Goal: Task Accomplishment & Management: Manage account settings

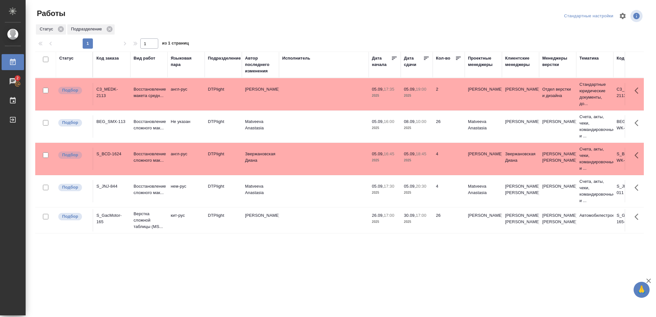
click at [426, 98] on p "2025" at bounding box center [417, 96] width 26 height 6
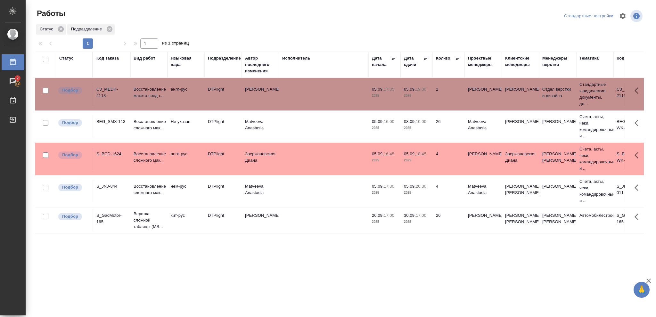
click at [426, 98] on p "2025" at bounding box center [417, 96] width 26 height 6
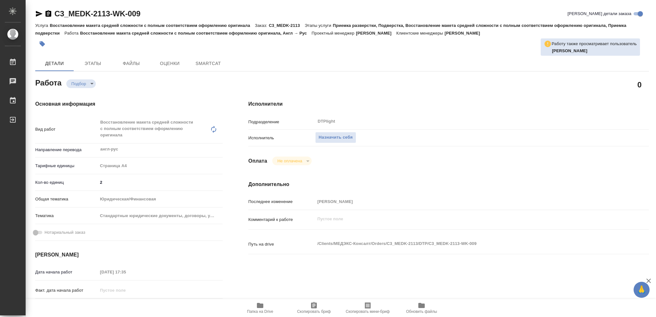
type textarea "x"
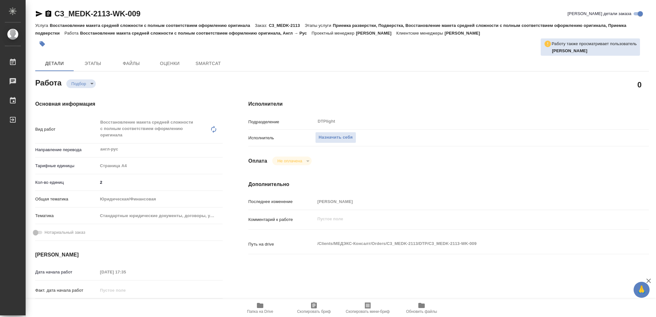
type textarea "x"
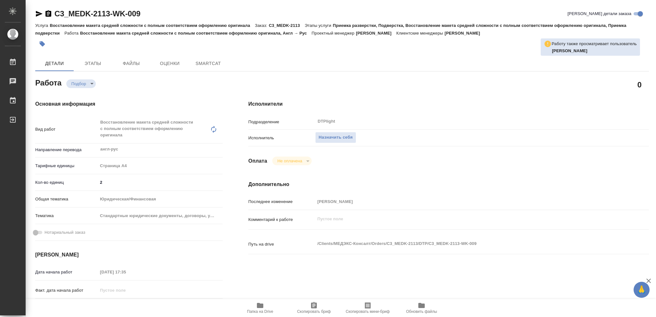
type textarea "x"
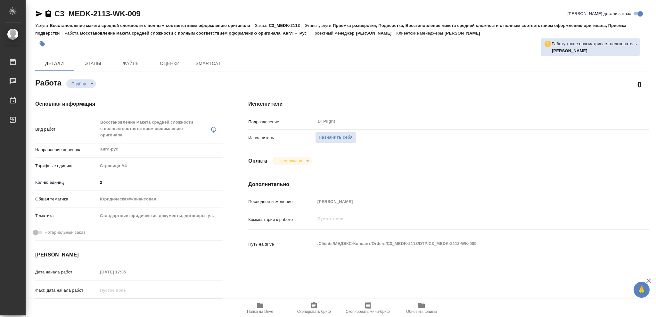
type textarea "x"
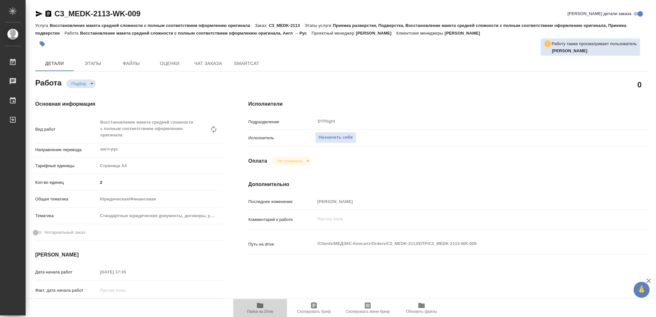
type textarea "x"
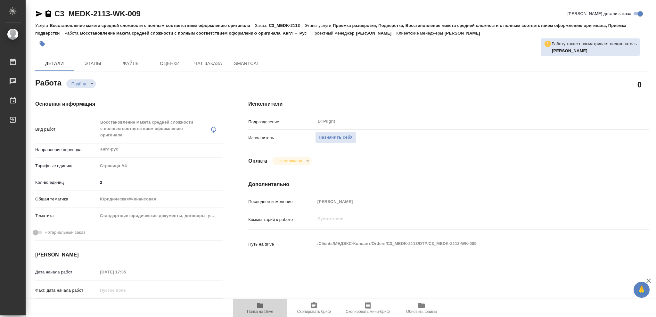
click at [262, 305] on icon "button" at bounding box center [260, 305] width 6 height 5
type textarea "x"
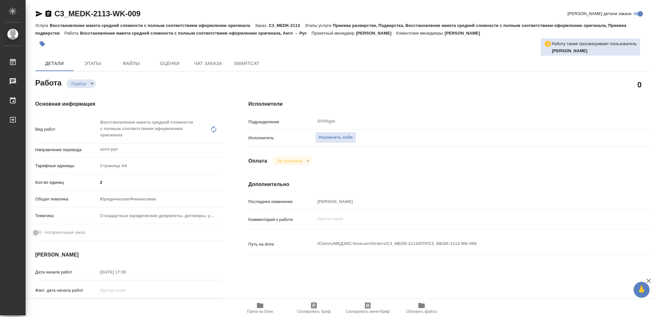
type textarea "x"
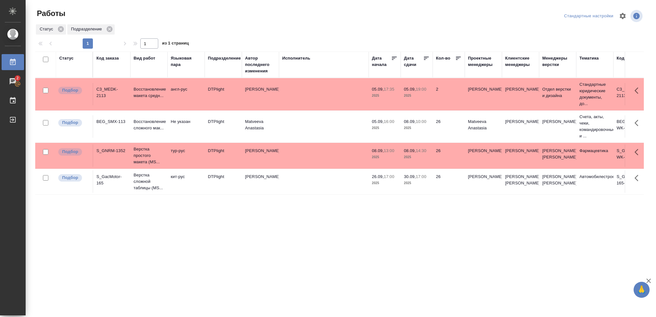
click at [424, 160] on p "2025" at bounding box center [417, 157] width 26 height 6
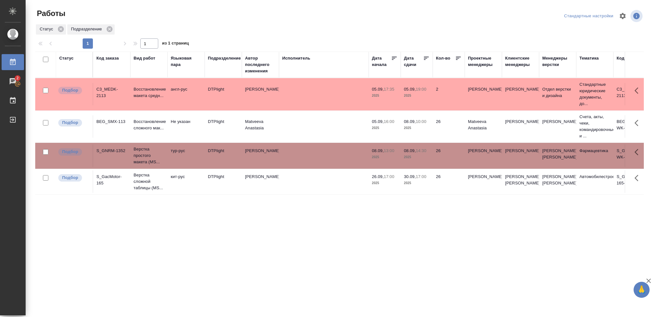
click at [424, 160] on p "2025" at bounding box center [417, 157] width 26 height 6
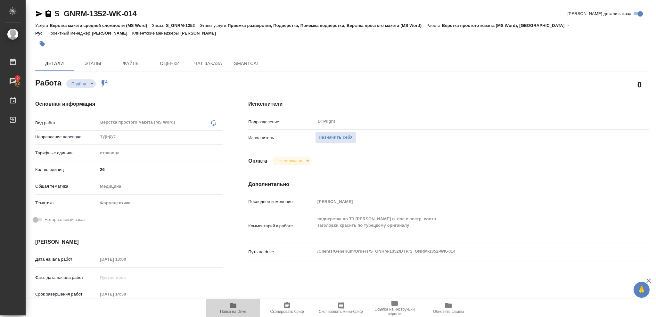
click at [230, 306] on icon "button" at bounding box center [233, 305] width 6 height 5
click at [332, 137] on span "Назначить себя" at bounding box center [336, 137] width 34 height 7
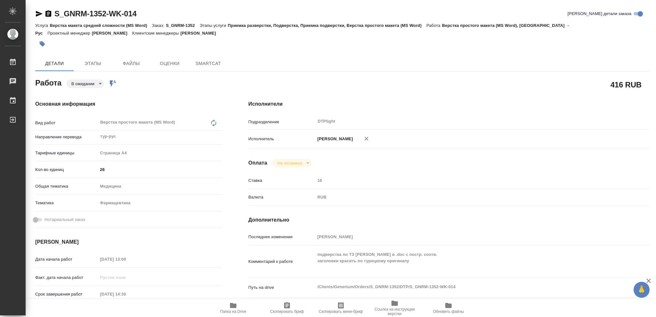
type textarea "x"
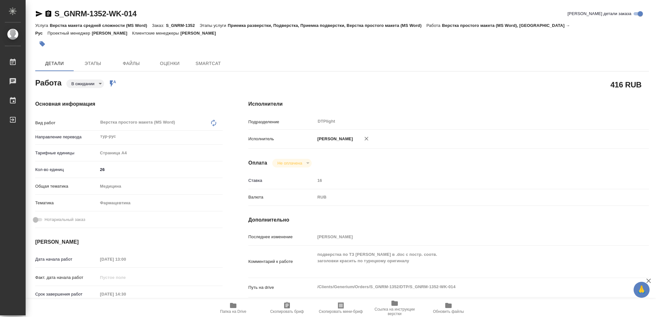
type textarea "x"
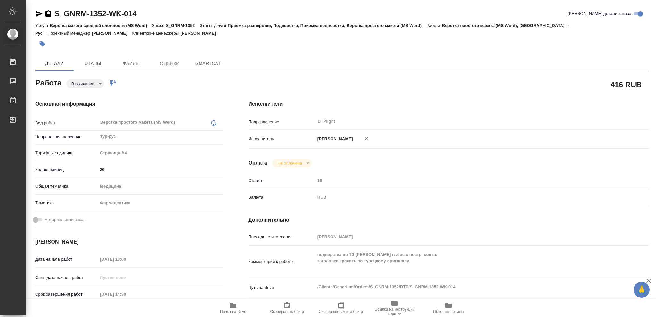
type textarea "x"
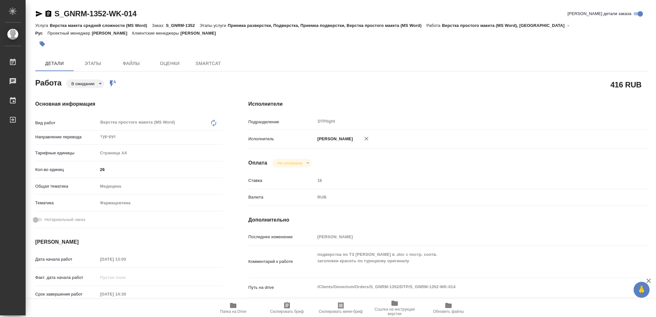
type textarea "x"
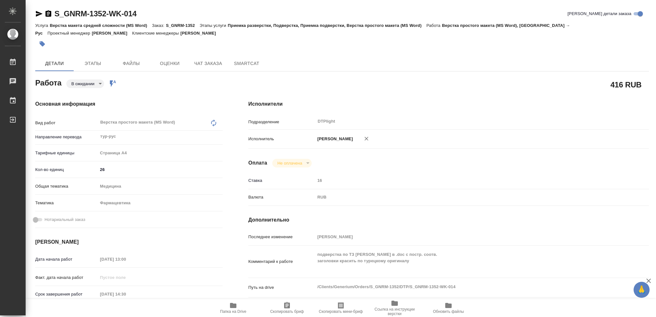
type textarea "x"
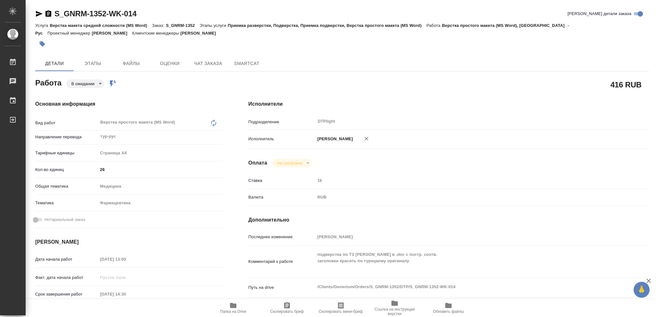
type textarea "x"
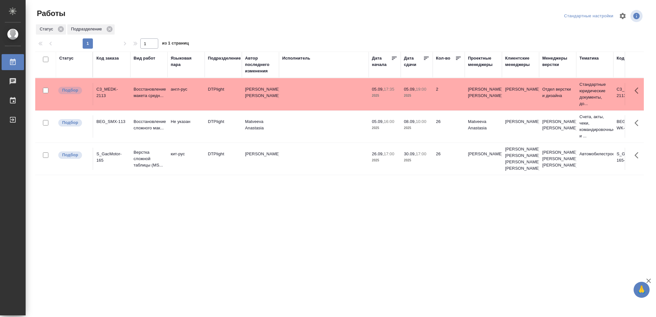
click at [69, 59] on div "Статус" at bounding box center [66, 58] width 14 height 6
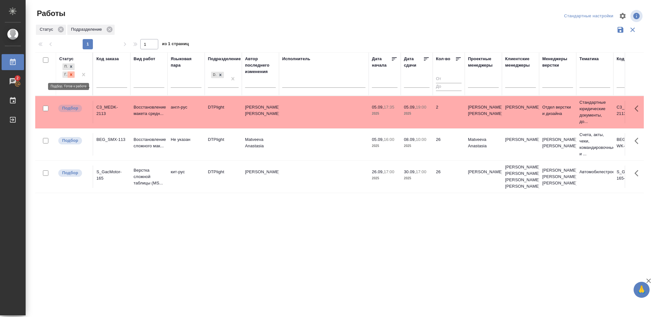
click at [70, 75] on icon at bounding box center [71, 74] width 2 height 2
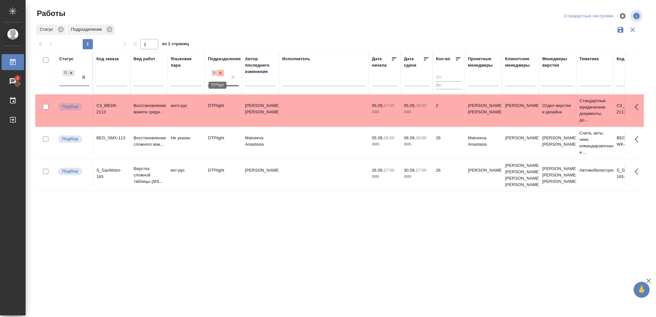
drag, startPoint x: 219, startPoint y: 72, endPoint x: 225, endPoint y: 77, distance: 7.5
click at [219, 73] on icon at bounding box center [220, 73] width 4 height 4
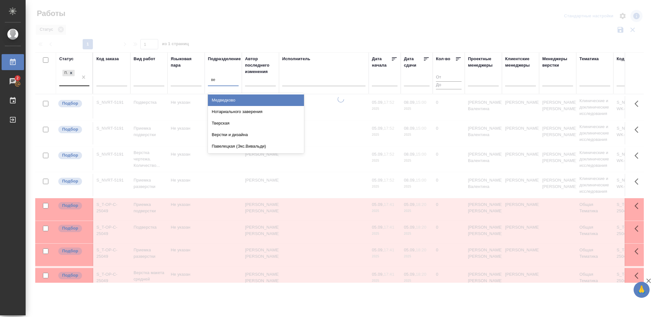
type input "вер"
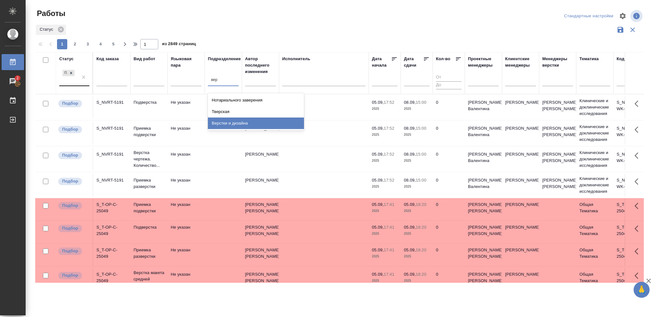
click at [239, 123] on div "Верстки и дизайна" at bounding box center [256, 124] width 96 height 12
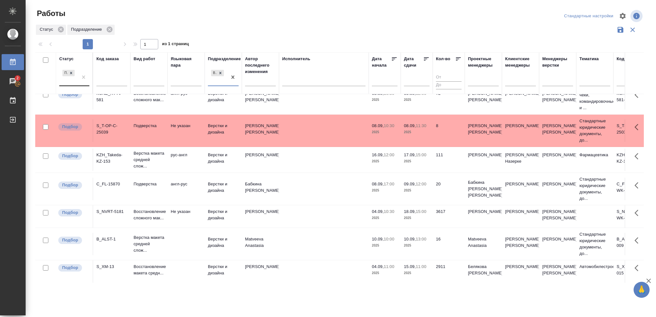
scroll to position [149, 0]
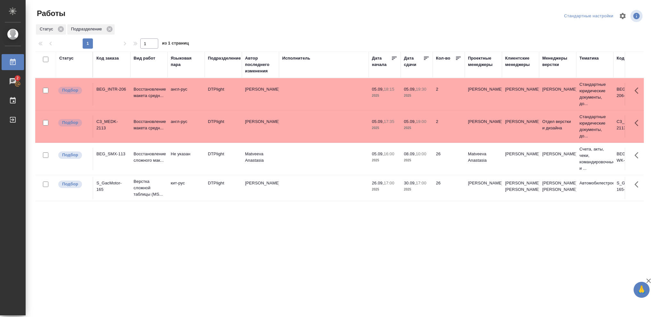
click at [418, 92] on span "05.09, 19:30" at bounding box center [417, 89] width 26 height 6
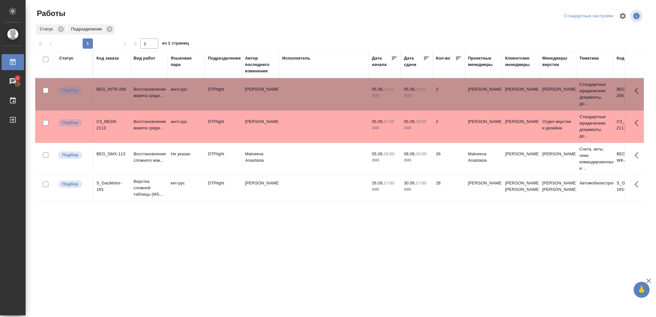
click at [418, 92] on span "05.09, 19:30" at bounding box center [417, 89] width 26 height 6
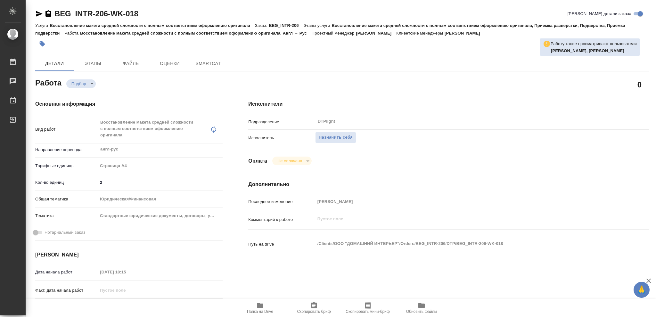
type textarea "x"
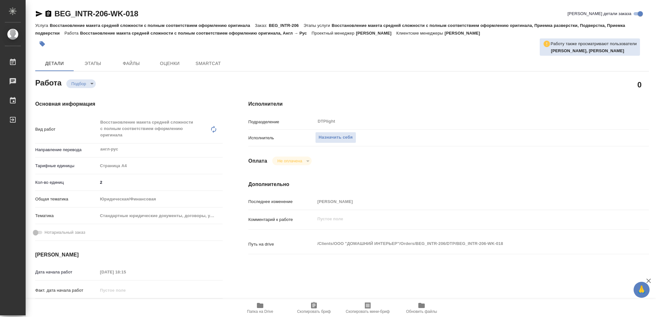
type textarea "x"
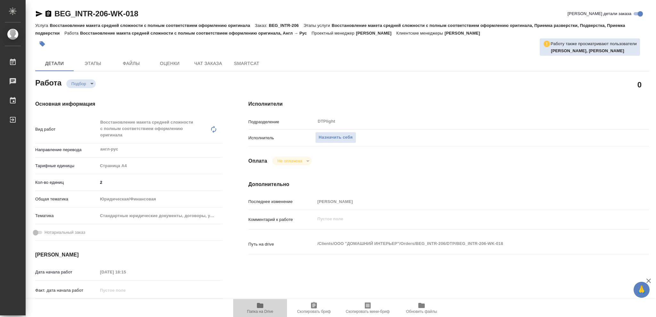
click at [261, 307] on icon "button" at bounding box center [260, 305] width 6 height 5
type textarea "x"
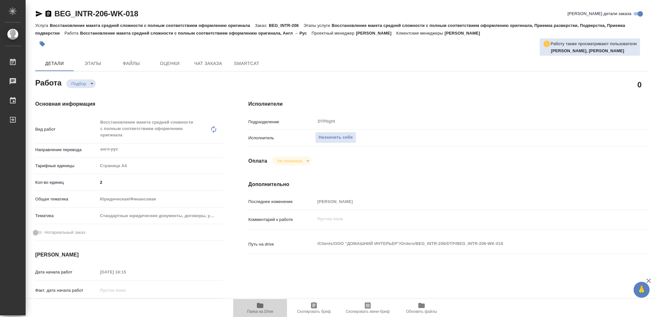
type textarea "x"
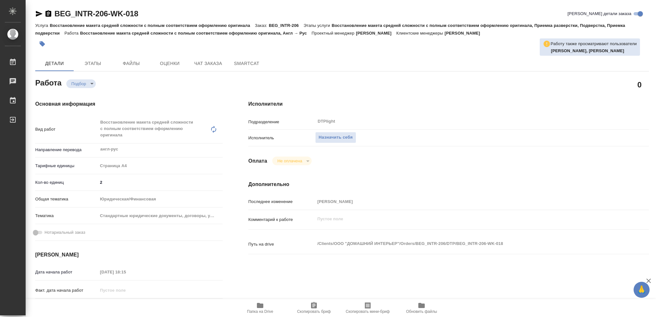
type textarea "x"
click at [260, 304] on icon "button" at bounding box center [260, 305] width 6 height 5
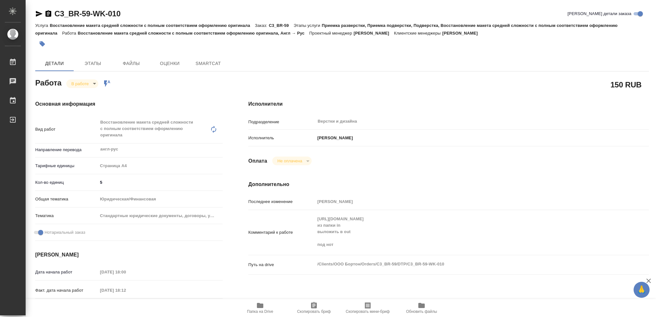
type textarea "x"
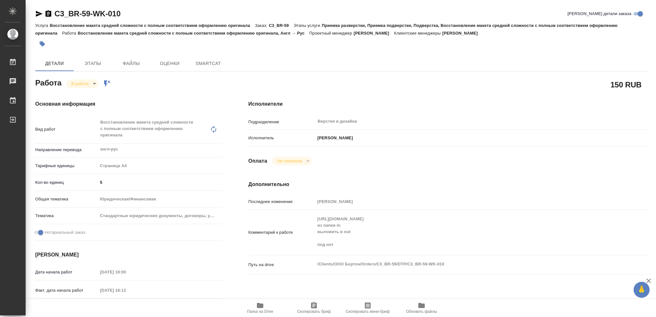
type textarea "x"
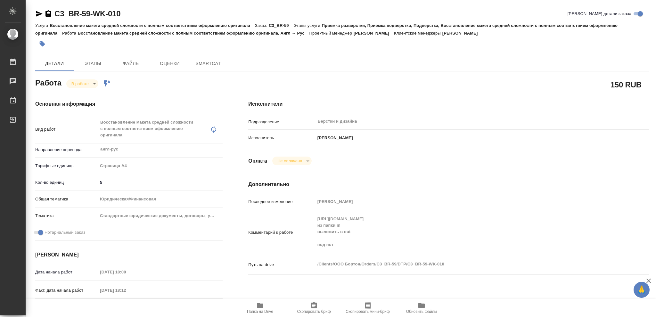
type textarea "x"
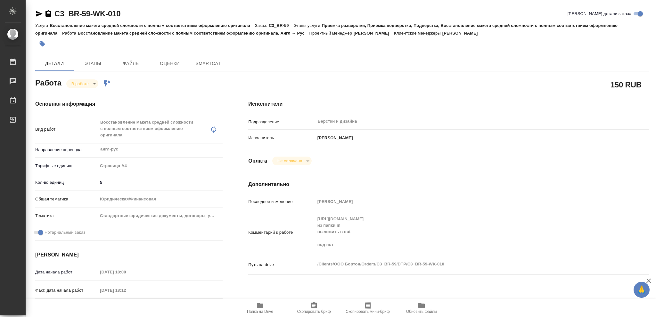
type textarea "x"
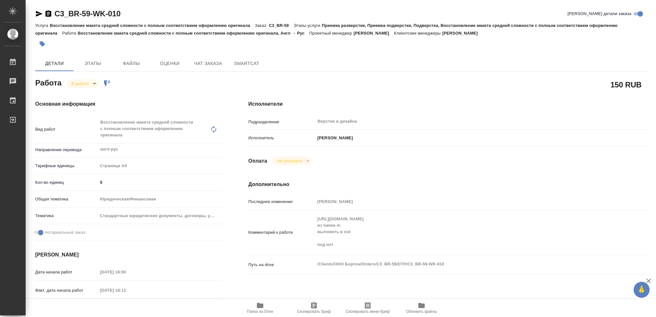
type textarea "x"
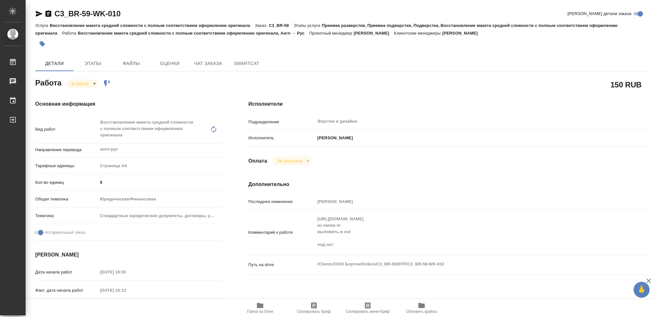
type textarea "x"
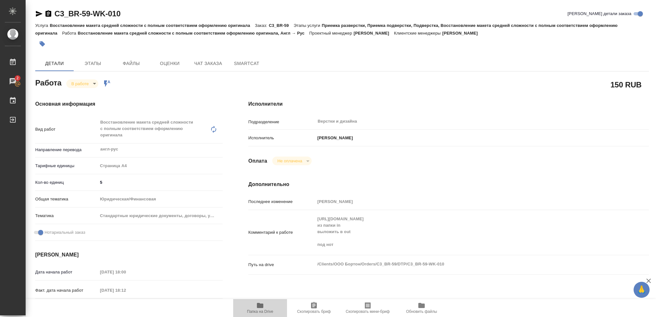
click at [259, 302] on icon "button" at bounding box center [260, 306] width 8 height 8
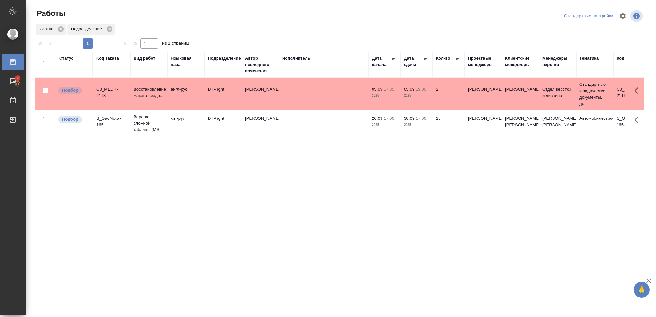
click at [69, 60] on div "Статус" at bounding box center [66, 58] width 14 height 6
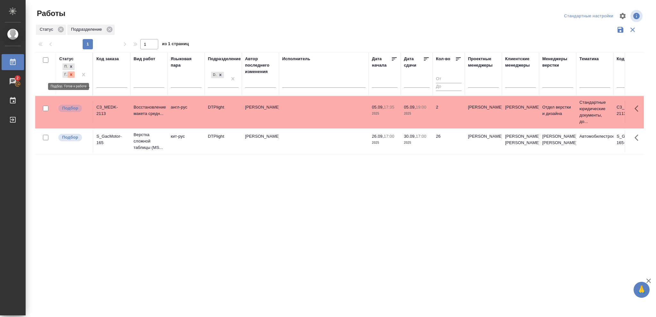
click at [72, 76] on icon at bounding box center [71, 74] width 4 height 4
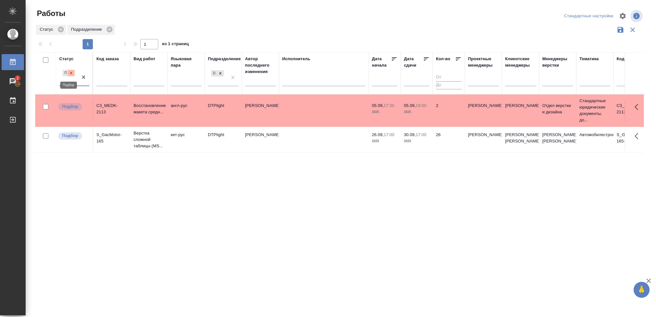
click at [72, 73] on icon at bounding box center [71, 73] width 4 height 4
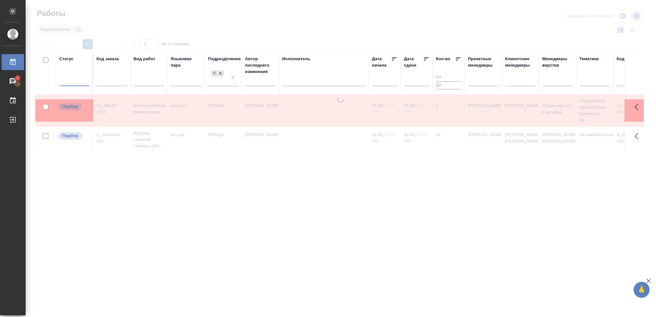
click at [73, 77] on div at bounding box center [74, 79] width 30 height 9
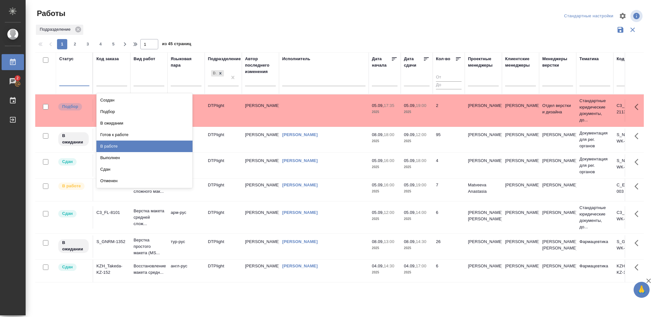
click at [111, 145] on div "В работе" at bounding box center [144, 147] width 96 height 12
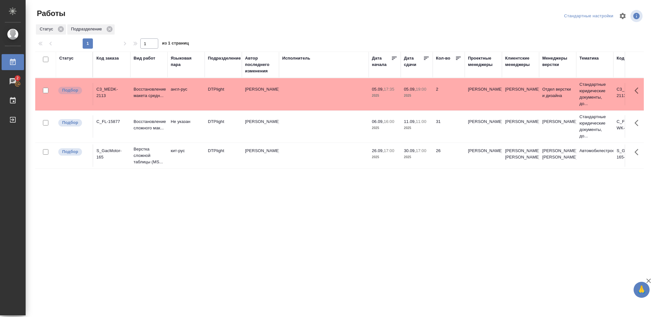
click at [423, 129] on p "2025" at bounding box center [417, 128] width 26 height 6
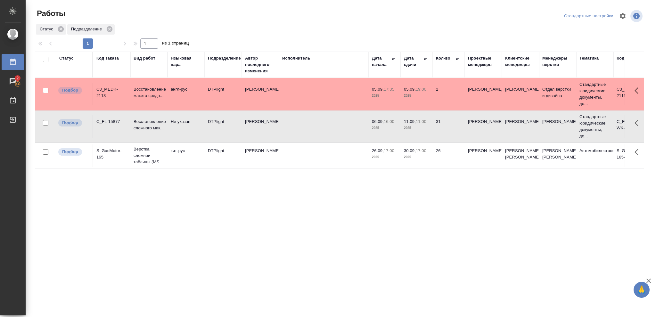
click at [423, 129] on p "2025" at bounding box center [417, 128] width 26 height 6
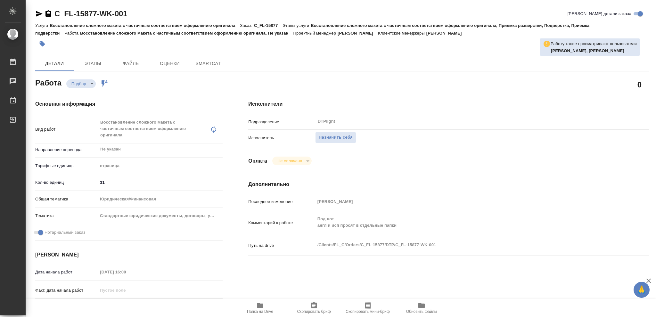
type textarea "x"
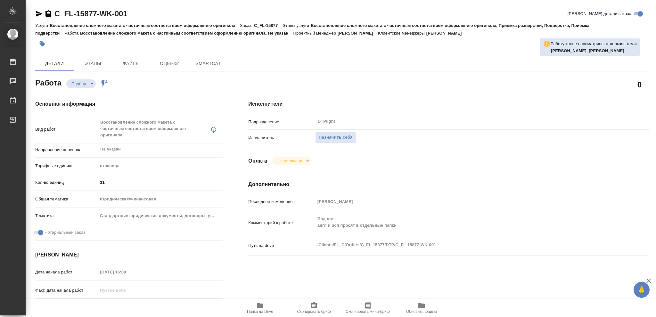
type textarea "x"
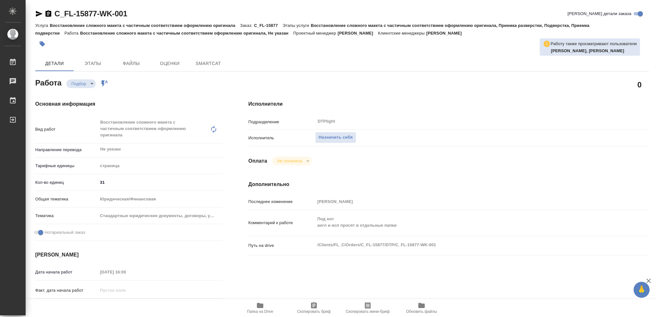
type textarea "x"
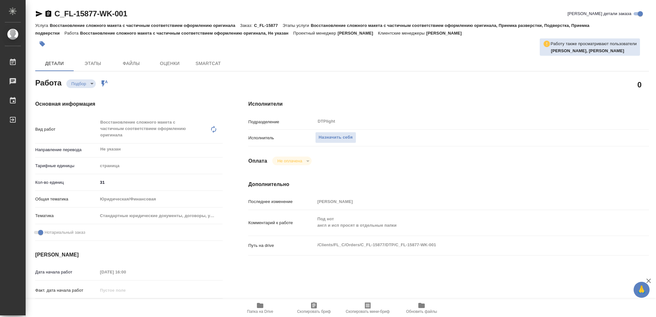
click at [261, 307] on icon "button" at bounding box center [260, 305] width 6 height 5
type textarea "x"
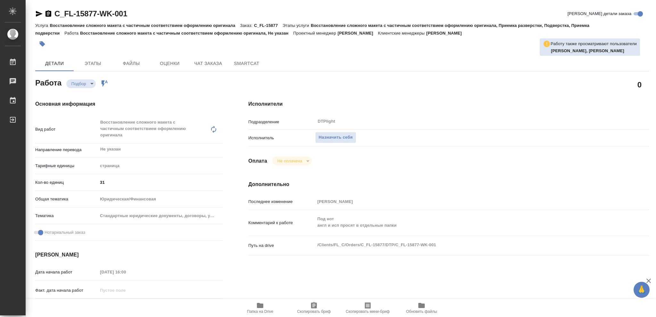
type textarea "x"
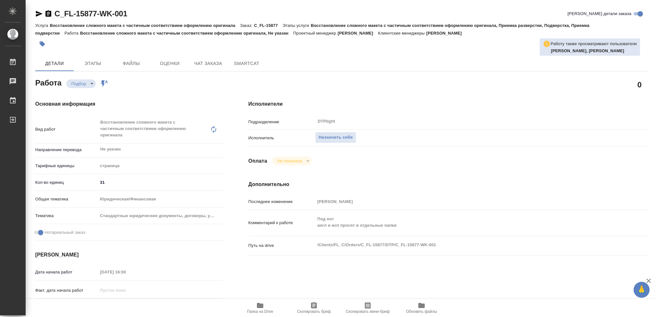
type textarea "x"
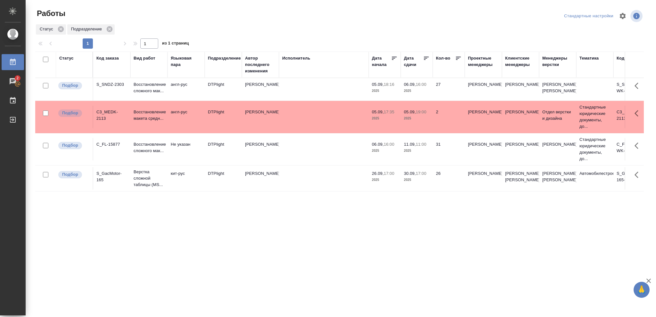
click at [414, 94] on p "2025" at bounding box center [417, 91] width 26 height 6
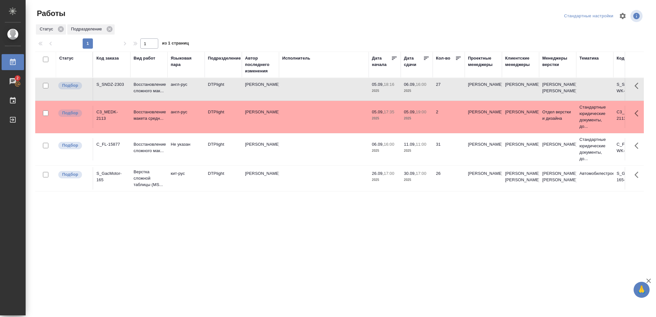
click at [414, 94] on p "2025" at bounding box center [417, 91] width 26 height 6
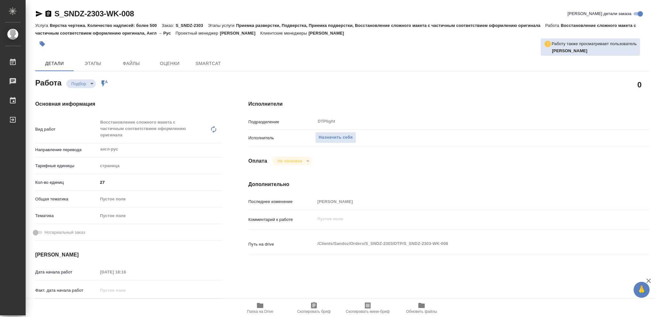
type textarea "x"
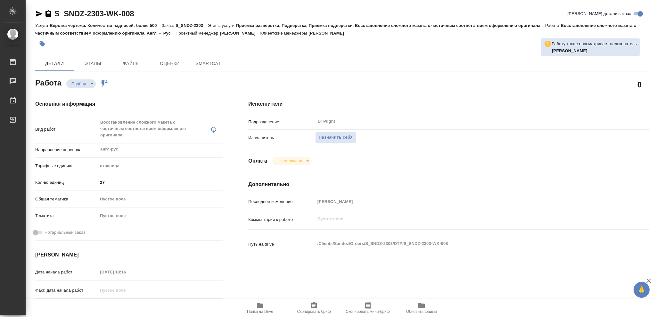
type textarea "x"
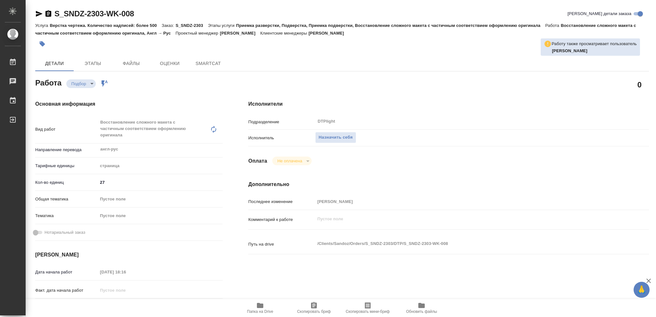
type textarea "x"
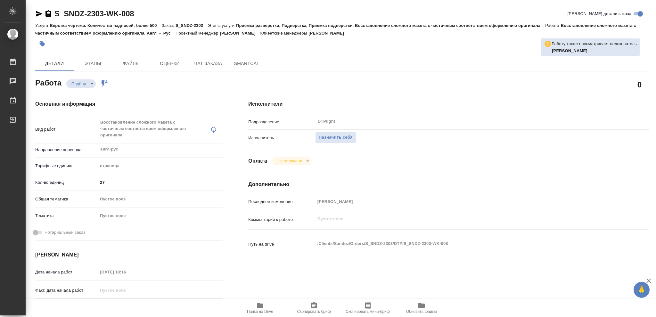
type textarea "x"
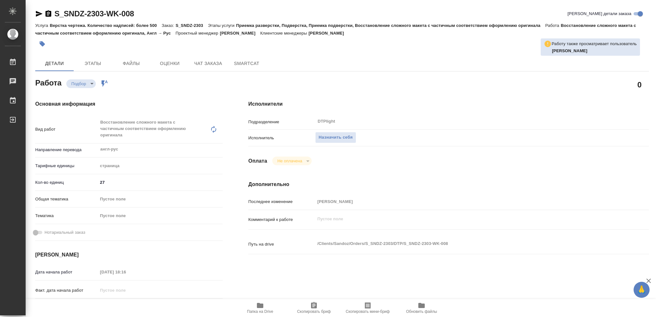
type textarea "x"
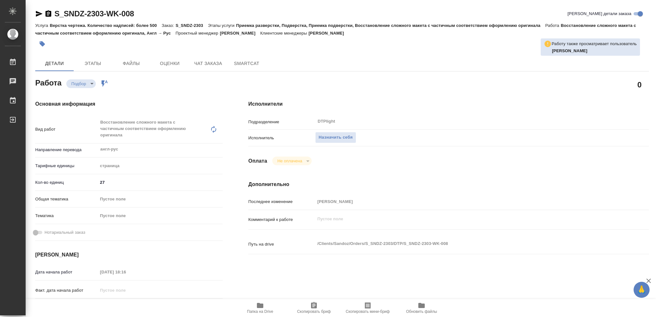
click at [257, 307] on icon "button" at bounding box center [260, 306] width 8 height 8
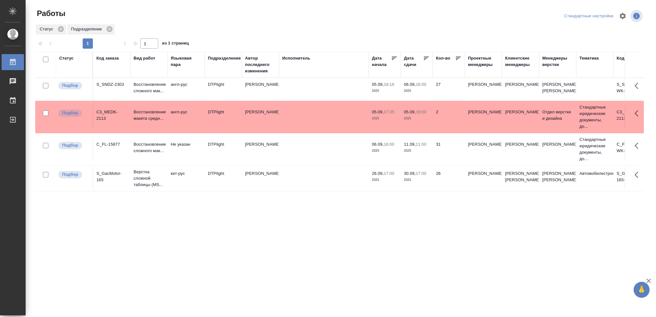
click at [67, 59] on div "Статус" at bounding box center [66, 58] width 14 height 6
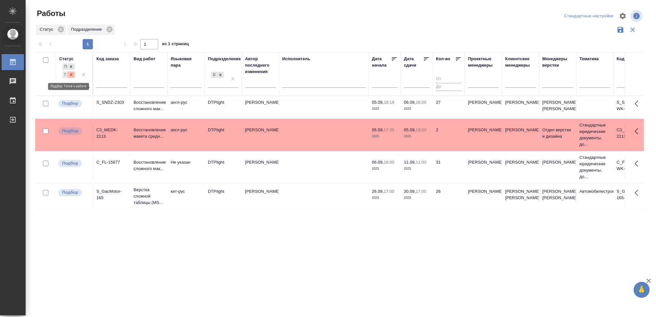
click at [70, 76] on icon at bounding box center [71, 74] width 4 height 4
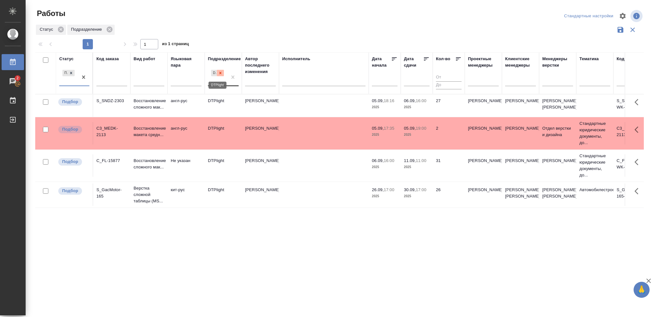
click at [222, 74] on icon at bounding box center [220, 73] width 4 height 4
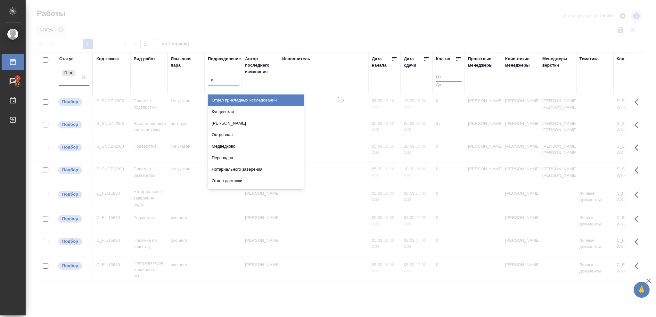
type input "ве"
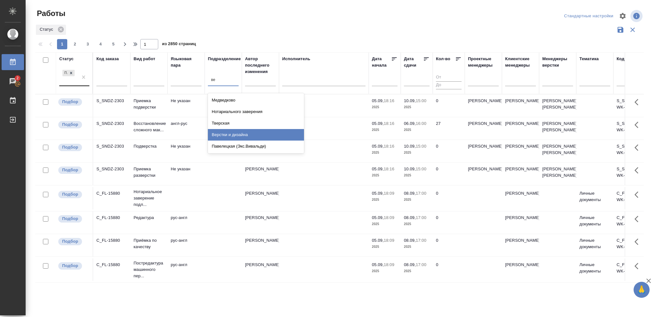
click at [237, 134] on div "Верстки и дизайна" at bounding box center [256, 135] width 96 height 12
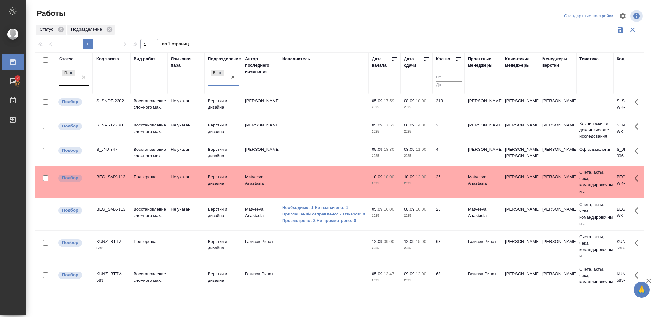
click at [420, 107] on p "2025" at bounding box center [417, 107] width 26 height 6
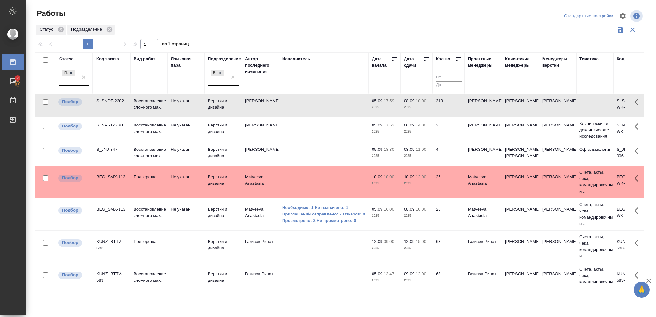
click at [420, 107] on p "2025" at bounding box center [417, 107] width 26 height 6
click at [422, 133] on p "2025" at bounding box center [417, 131] width 26 height 6
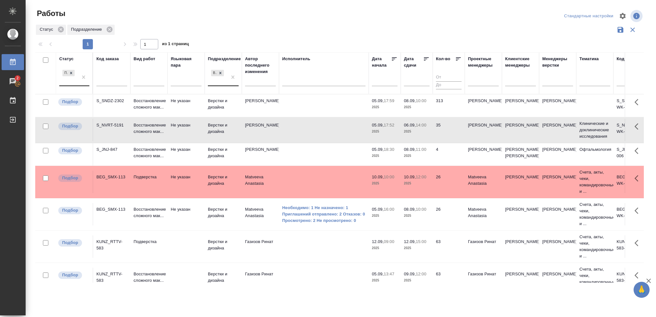
click at [422, 133] on p "2025" at bounding box center [417, 131] width 26 height 6
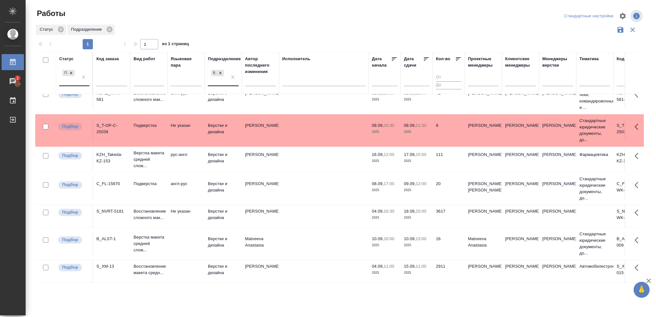
scroll to position [230, 0]
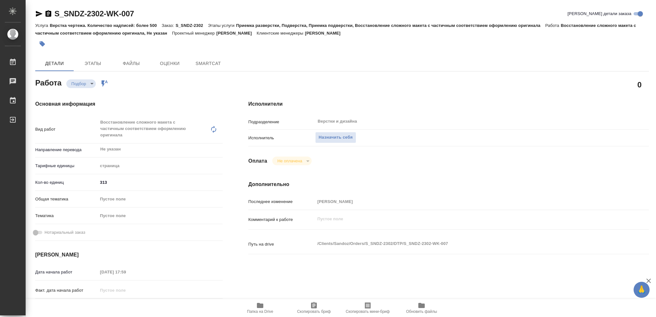
type textarea "x"
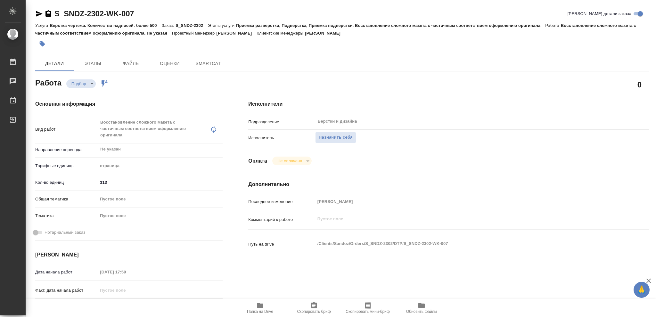
type textarea "x"
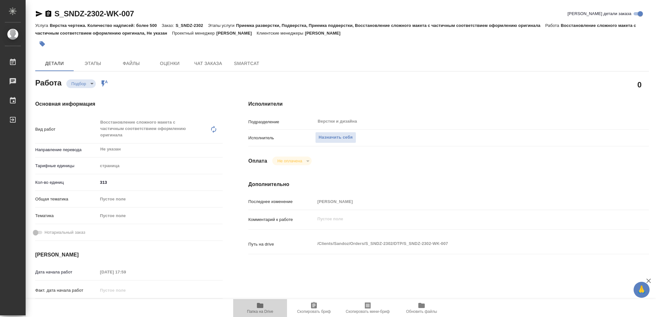
click at [262, 310] on span "Папка на Drive" at bounding box center [260, 311] width 26 height 4
type textarea "x"
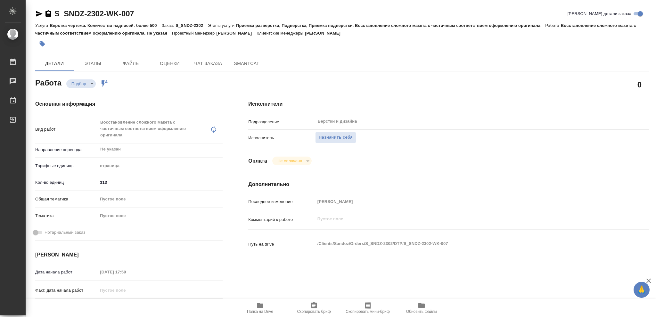
type textarea "x"
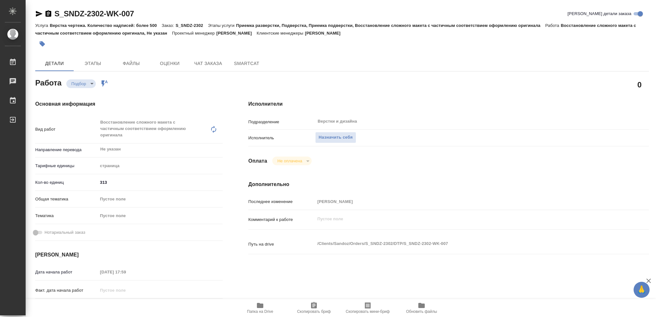
type textarea "x"
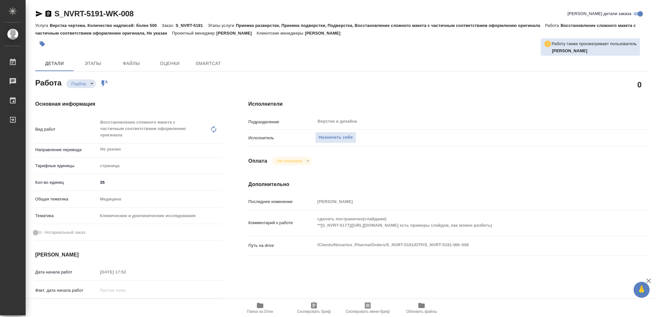
type textarea "x"
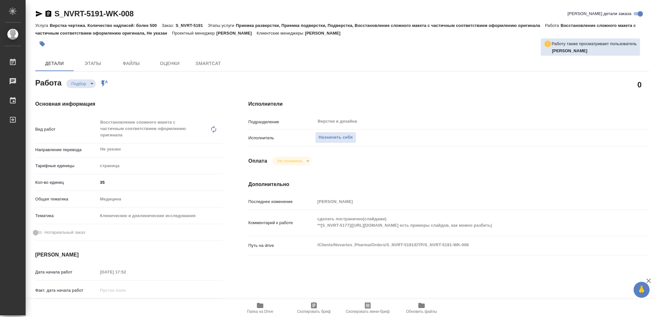
type textarea "x"
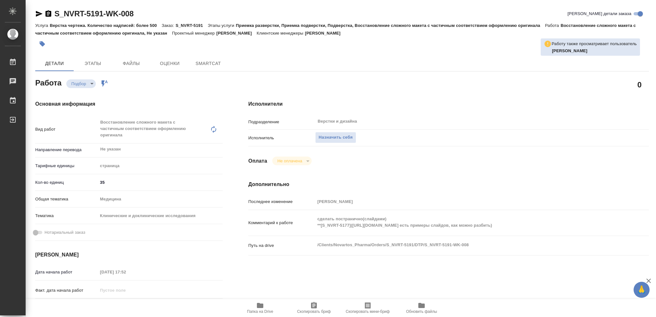
type textarea "x"
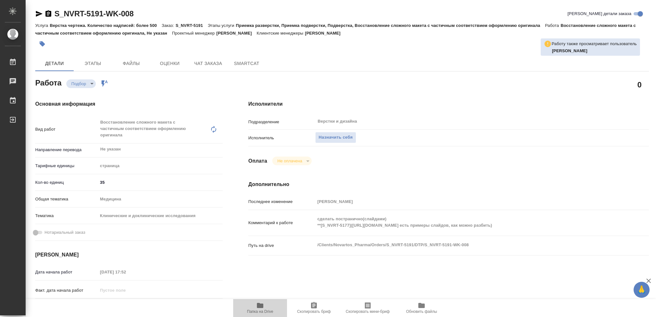
click at [259, 309] on icon "button" at bounding box center [260, 306] width 8 height 8
type textarea "x"
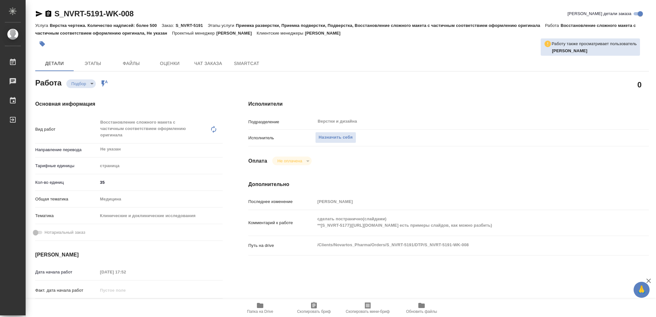
type textarea "x"
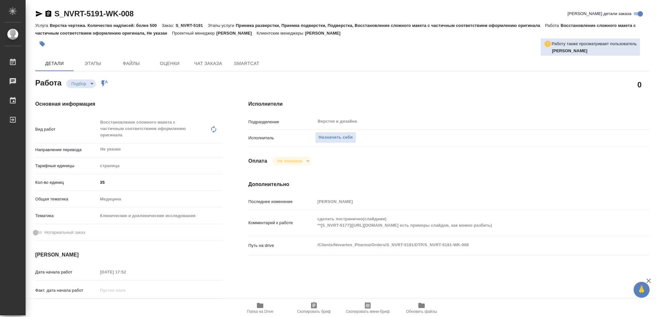
type textarea "x"
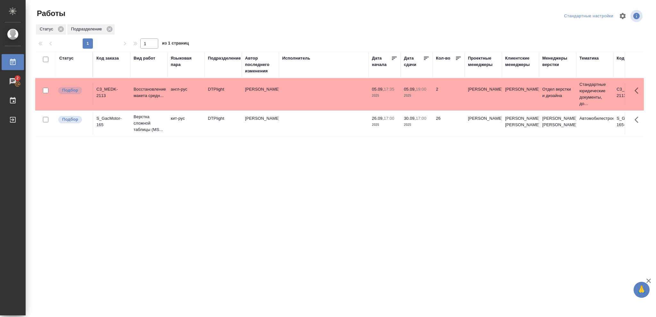
click at [421, 96] on p "2025" at bounding box center [417, 96] width 26 height 6
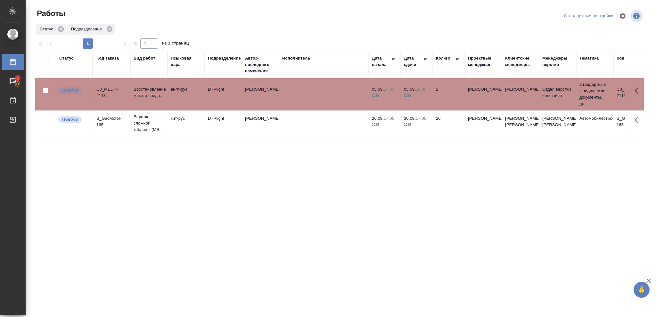
click at [421, 96] on p "2025" at bounding box center [417, 96] width 26 height 6
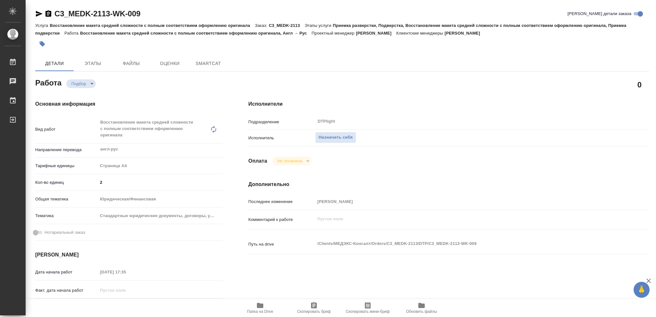
type textarea "x"
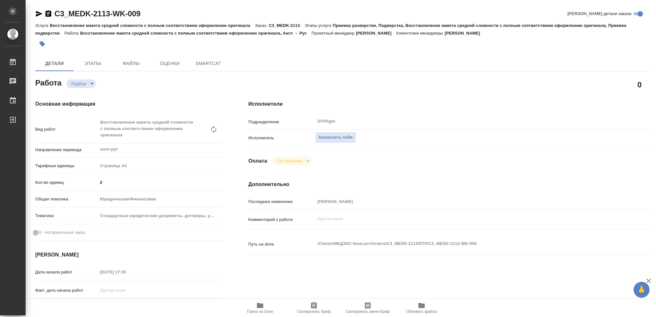
type textarea "x"
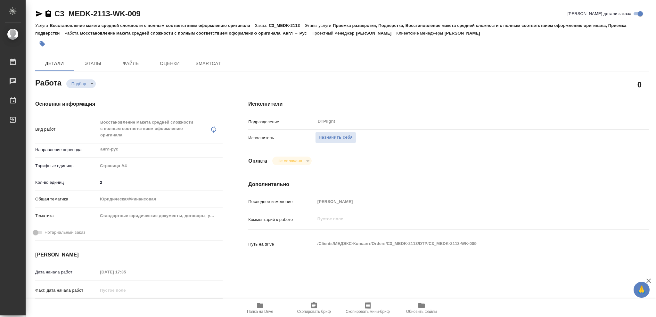
type textarea "x"
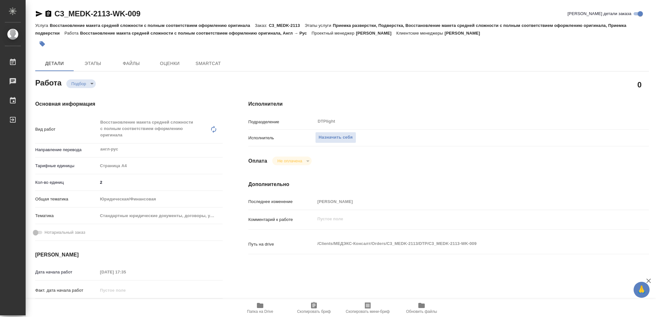
type textarea "x"
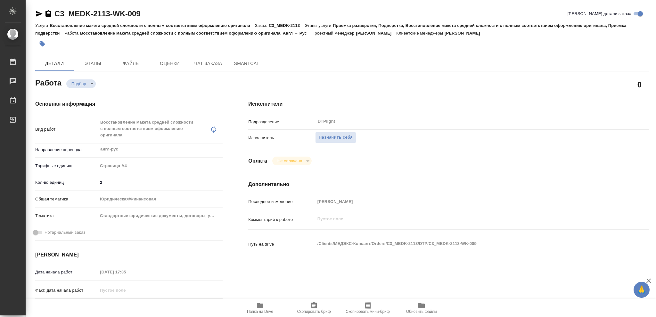
click at [261, 309] on icon "button" at bounding box center [260, 306] width 8 height 8
type textarea "x"
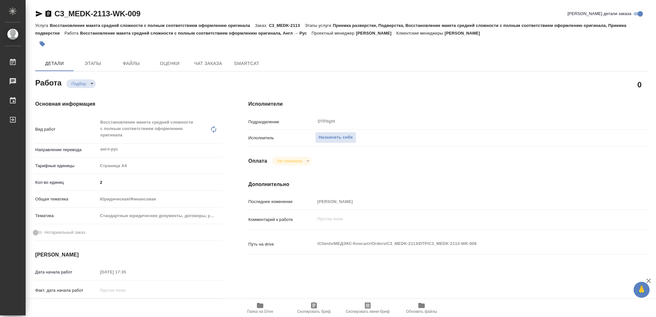
type textarea "x"
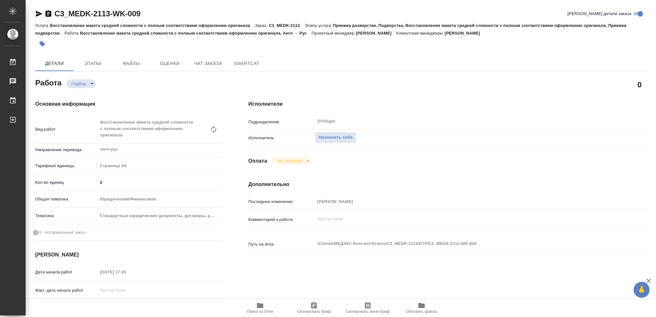
type textarea "x"
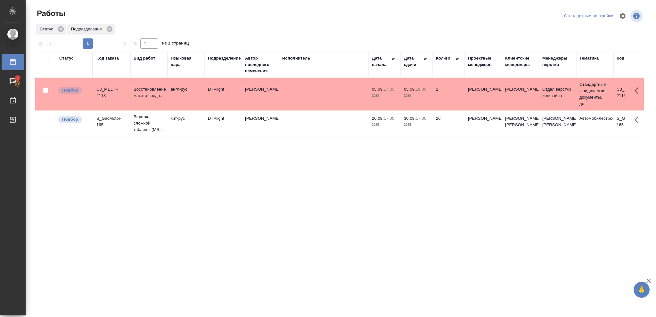
click at [63, 60] on div "Статус" at bounding box center [66, 58] width 14 height 6
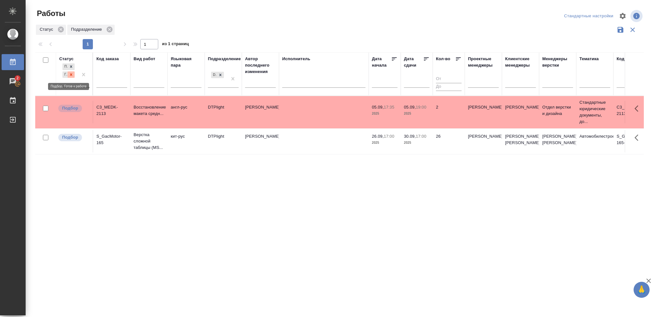
click at [71, 76] on icon at bounding box center [71, 74] width 4 height 4
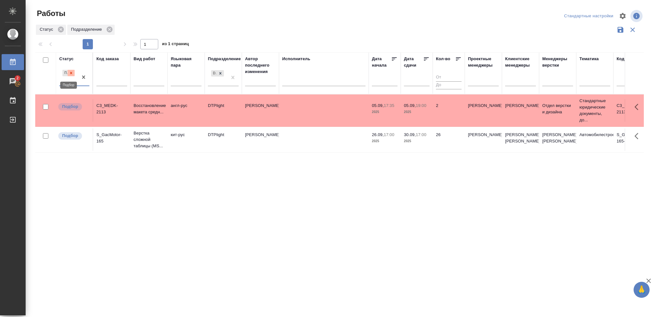
click at [70, 74] on icon at bounding box center [71, 73] width 4 height 4
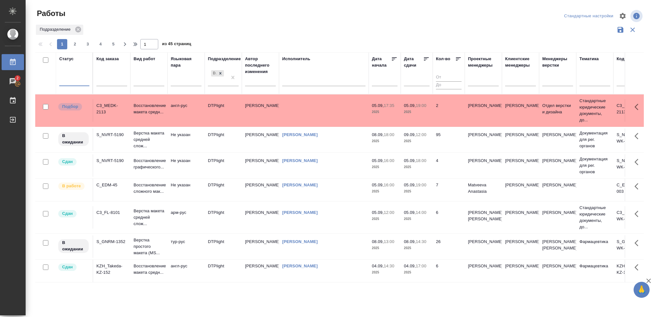
click at [70, 80] on div at bounding box center [74, 79] width 30 height 9
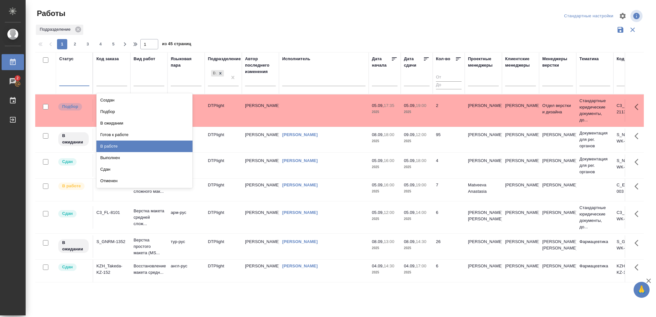
click at [111, 145] on div "В работе" at bounding box center [144, 147] width 96 height 12
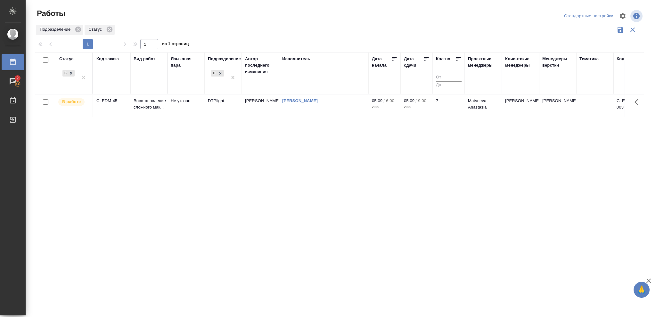
click at [415, 105] on p "2025" at bounding box center [417, 107] width 26 height 6
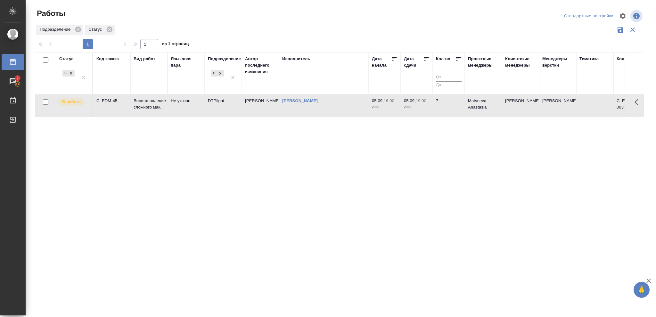
click at [415, 105] on p "2025" at bounding box center [417, 107] width 26 height 6
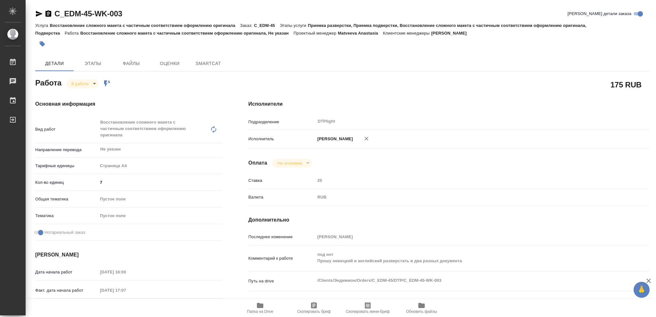
type textarea "x"
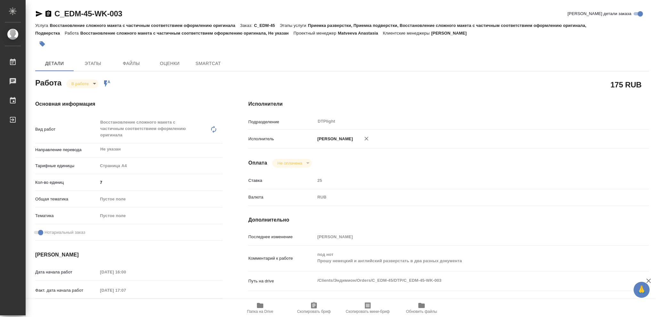
type textarea "x"
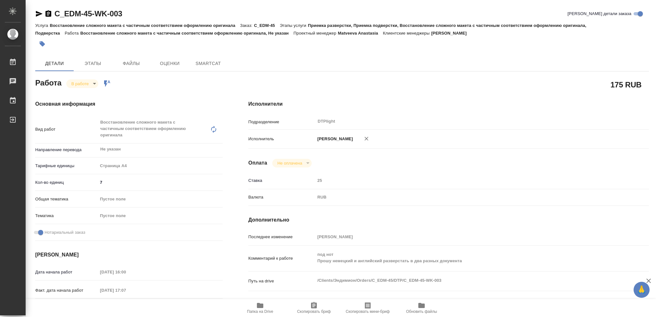
type textarea "x"
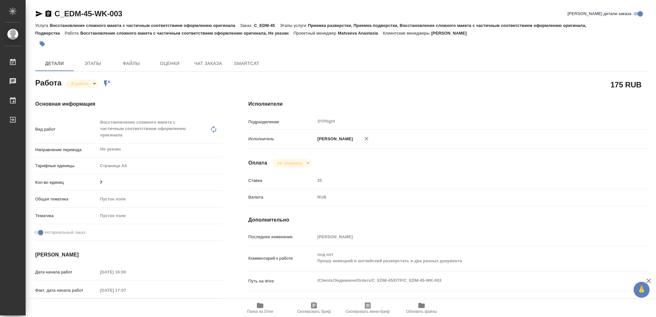
type textarea "x"
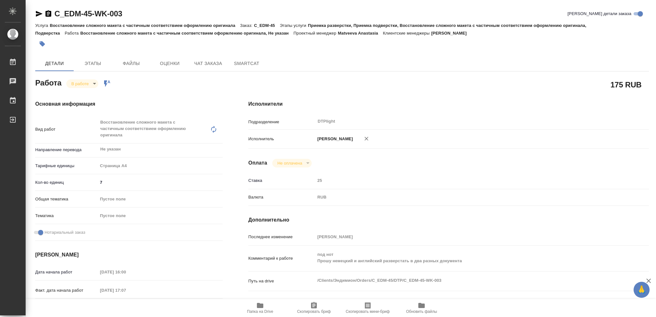
type textarea "x"
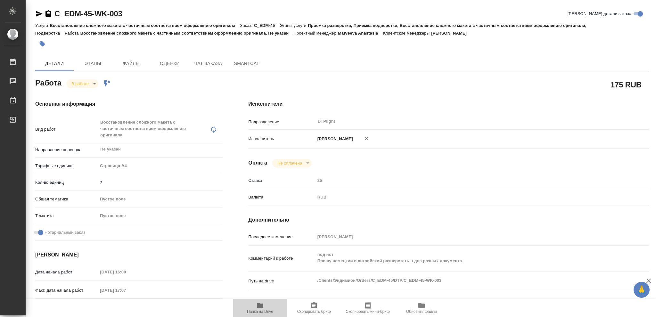
click at [262, 304] on icon "button" at bounding box center [260, 305] width 6 height 5
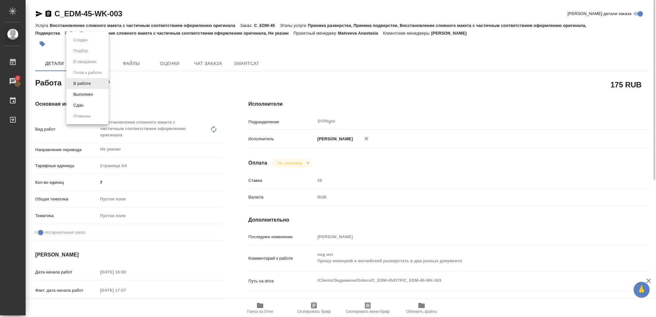
click at [94, 82] on body "🙏 .cls-1 fill:#fff; AWATERA Vasileva Olga Работы 2 Чаты График Выйти C_EDM-45-W…" at bounding box center [328, 158] width 656 height 317
click at [89, 95] on button "Выполнен" at bounding box center [82, 94] width 23 height 7
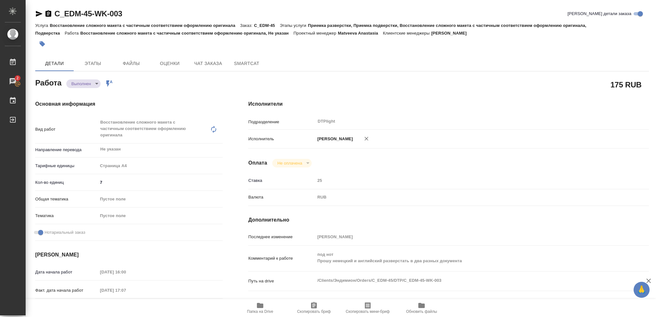
type textarea "x"
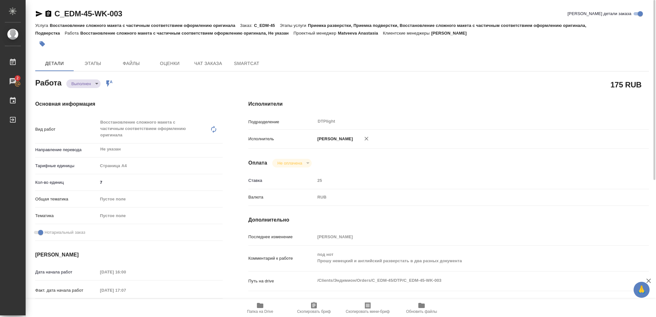
type textarea "x"
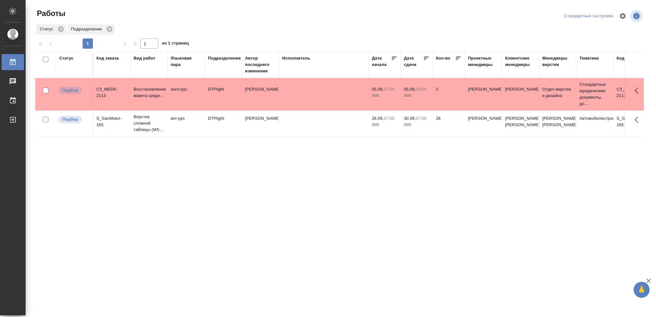
click at [69, 59] on div "Статус" at bounding box center [66, 58] width 14 height 6
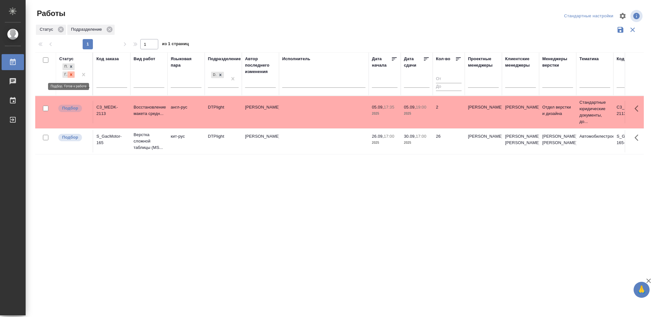
click at [71, 76] on icon at bounding box center [71, 74] width 4 height 4
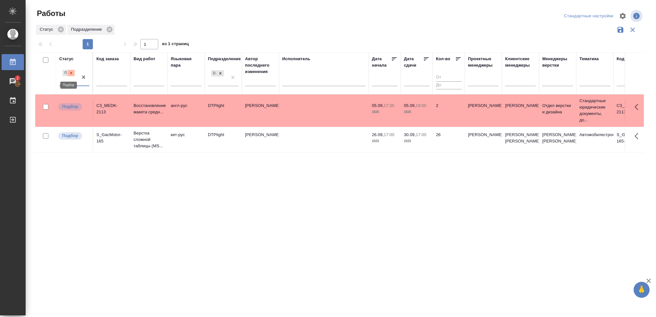
click at [71, 72] on icon at bounding box center [71, 73] width 2 height 2
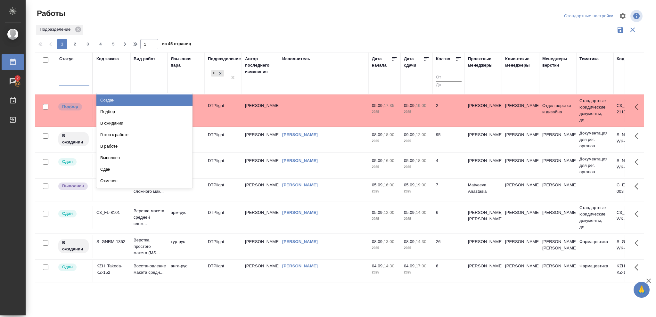
click at [72, 77] on div at bounding box center [74, 79] width 30 height 9
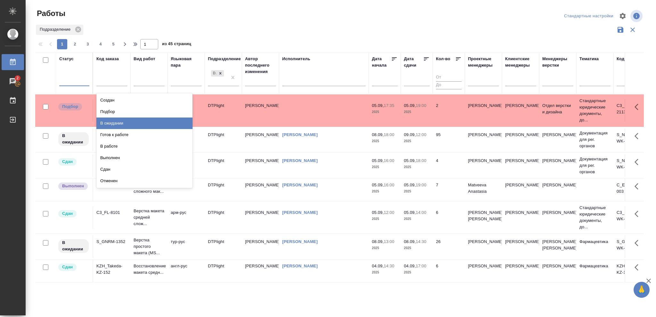
click at [120, 123] on div "В ожидании" at bounding box center [144, 124] width 96 height 12
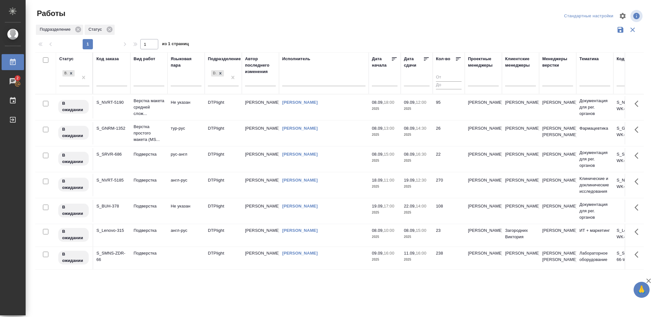
click at [424, 58] on icon at bounding box center [426, 59] width 6 height 6
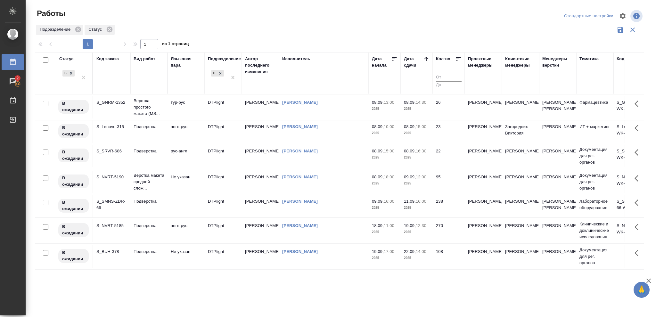
scroll to position [9, 0]
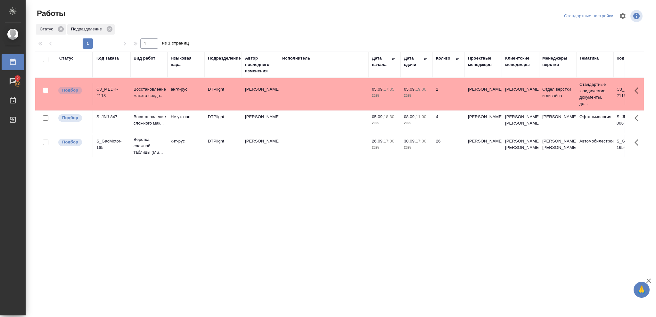
click at [63, 59] on div "Статус" at bounding box center [66, 58] width 14 height 6
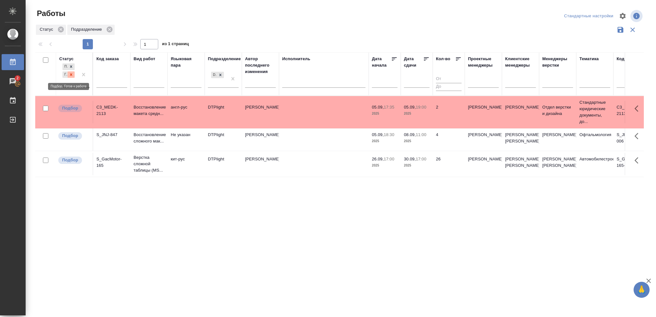
click at [70, 73] on icon at bounding box center [71, 74] width 4 height 4
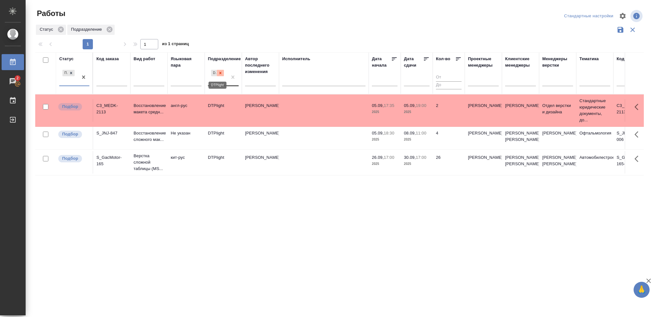
click at [221, 74] on icon at bounding box center [220, 73] width 2 height 2
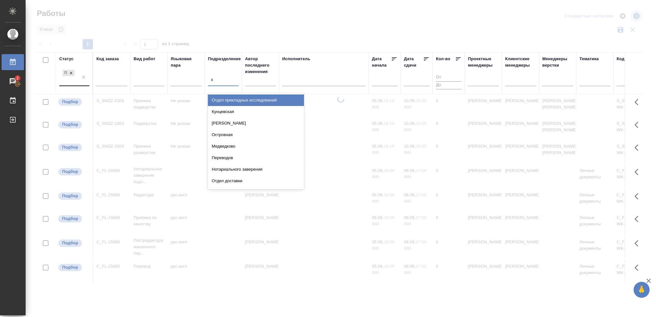
type input "ве"
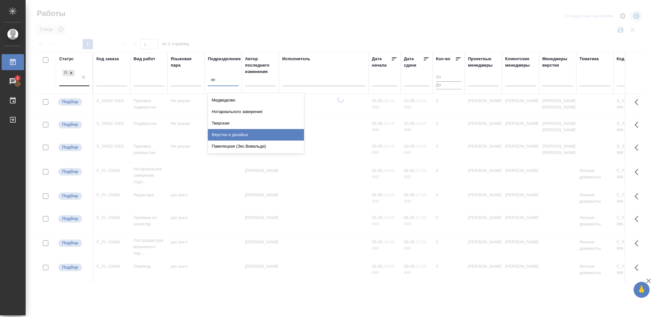
click at [244, 135] on div "Верстки и дизайна" at bounding box center [256, 135] width 96 height 12
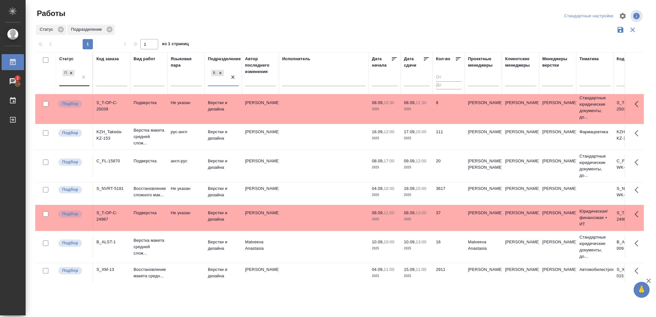
scroll to position [246, 0]
